Goal: Transaction & Acquisition: Purchase product/service

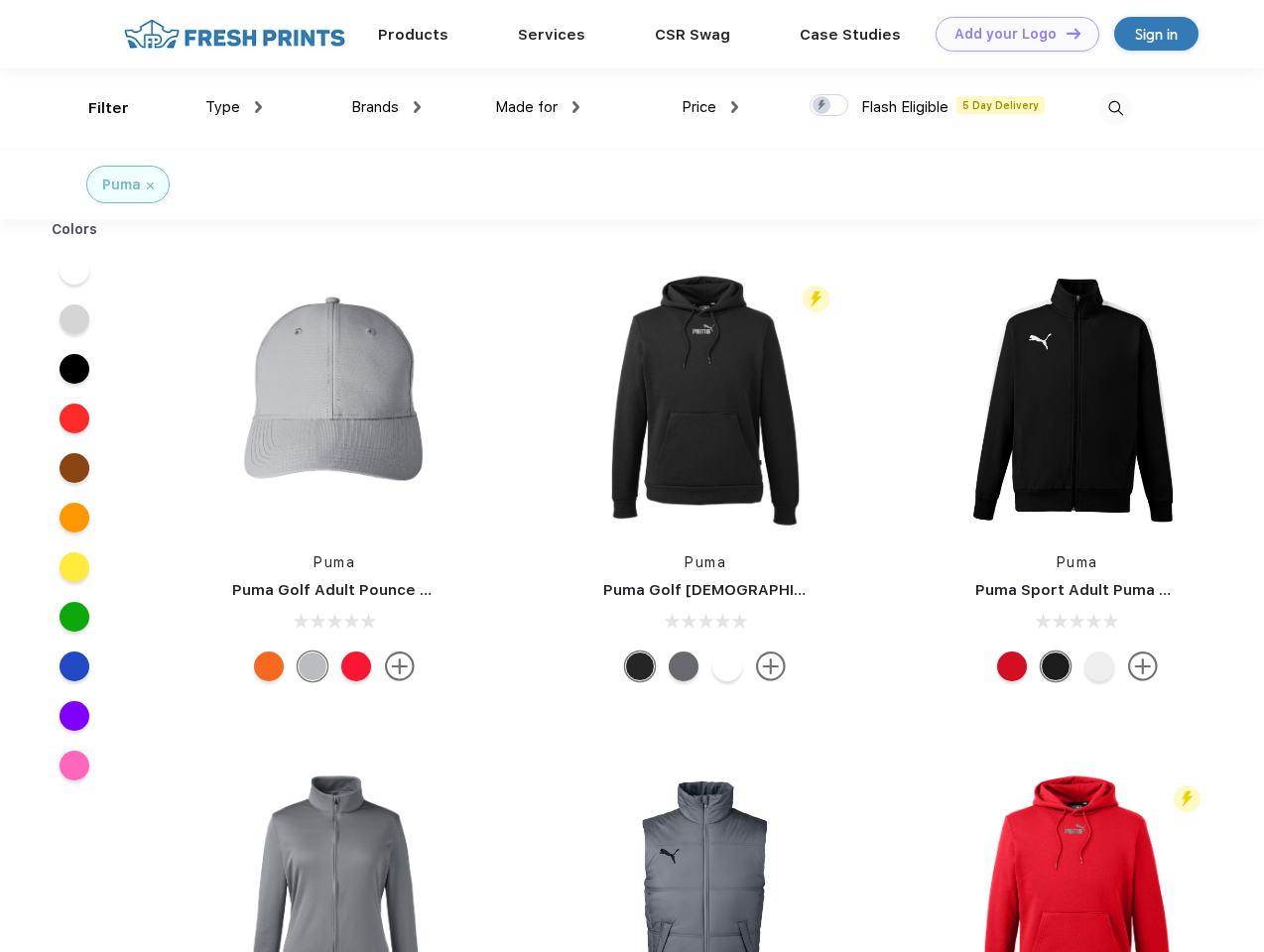
click at [1010, 34] on link "Add your Logo Design Tool" at bounding box center [1017, 34] width 163 height 35
click at [0, 0] on div "Design Tool" at bounding box center [0, 0] width 0 height 0
click at [1065, 33] on link "Add your Logo Design Tool" at bounding box center [1017, 34] width 163 height 35
click at [96, 108] on div "Filter" at bounding box center [109, 109] width 41 height 23
click at [234, 107] on span "Type" at bounding box center [222, 108] width 35 height 18
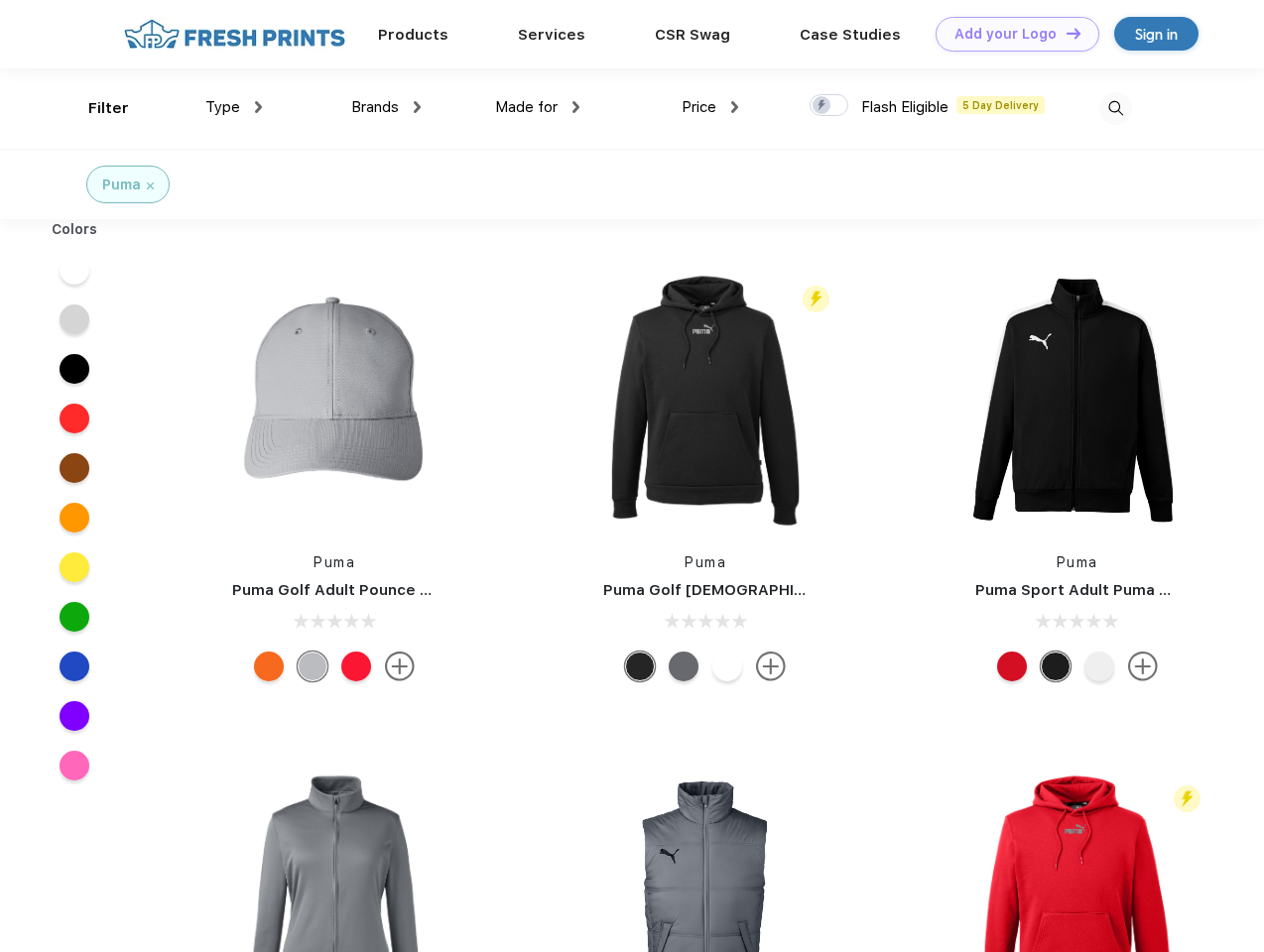
click at [386, 107] on span "Brands" at bounding box center [375, 108] width 48 height 18
click at [537, 107] on span "Made for" at bounding box center [526, 108] width 63 height 18
click at [710, 107] on span "Price" at bounding box center [699, 108] width 35 height 18
click at [829, 106] on div at bounding box center [828, 106] width 39 height 22
click at [822, 106] on input "checkbox" at bounding box center [815, 100] width 13 height 13
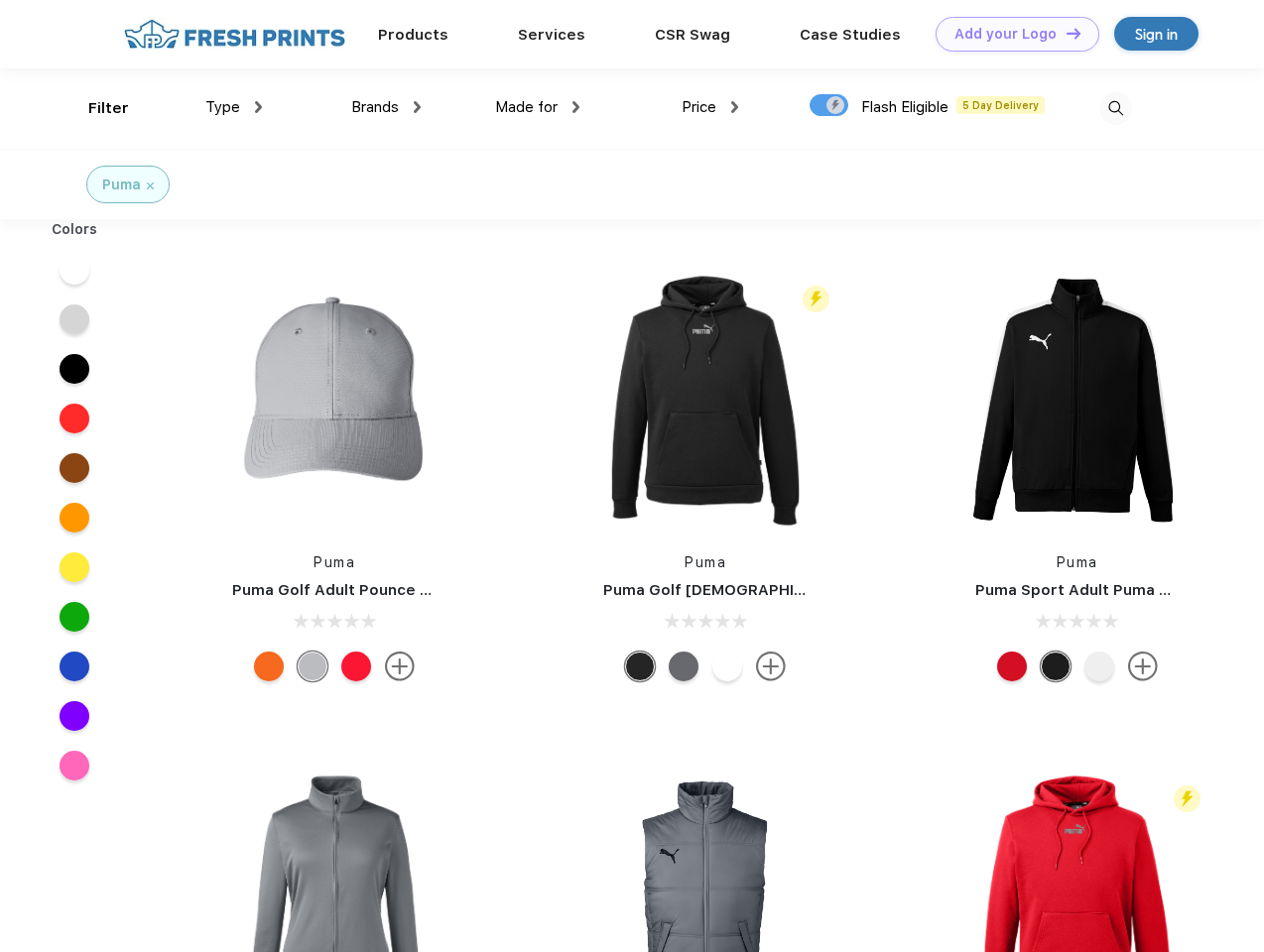
click at [1114, 108] on img at bounding box center [1114, 109] width 33 height 33
